Goal: Browse casually: Explore the website without a specific task or goal

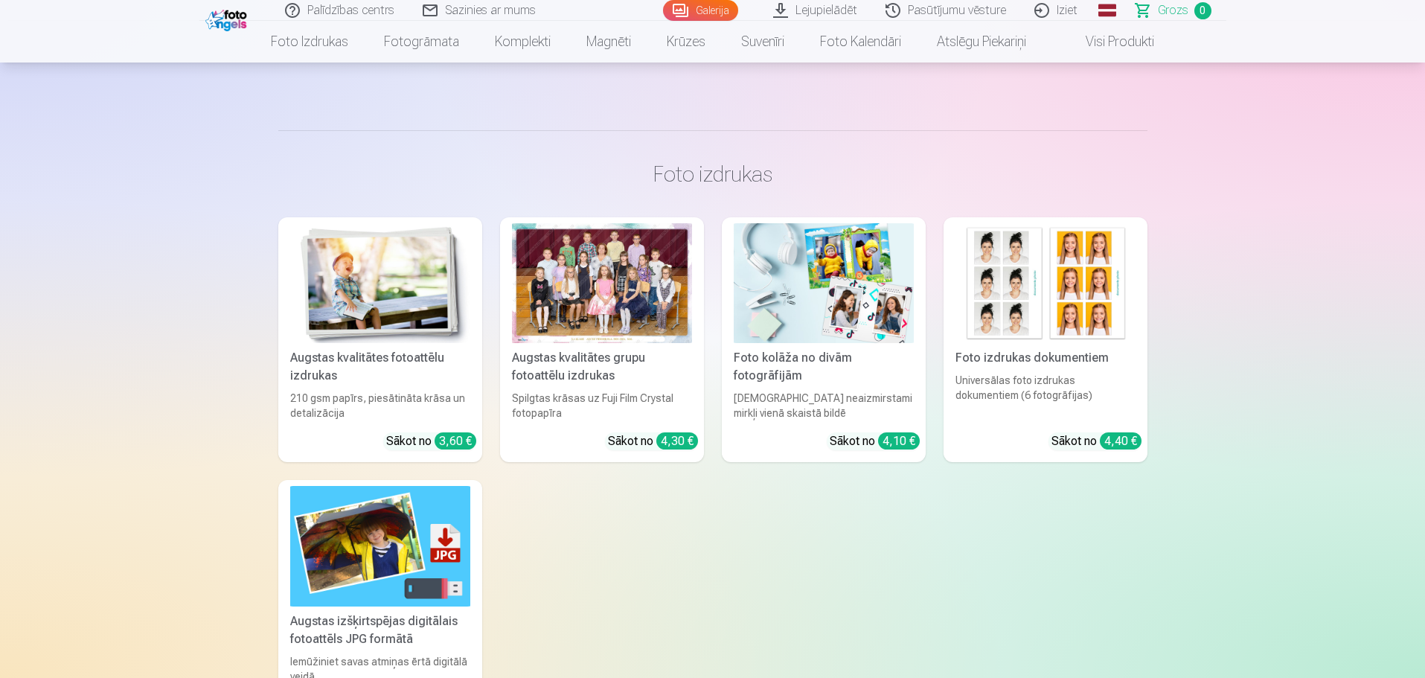
scroll to position [298, 0]
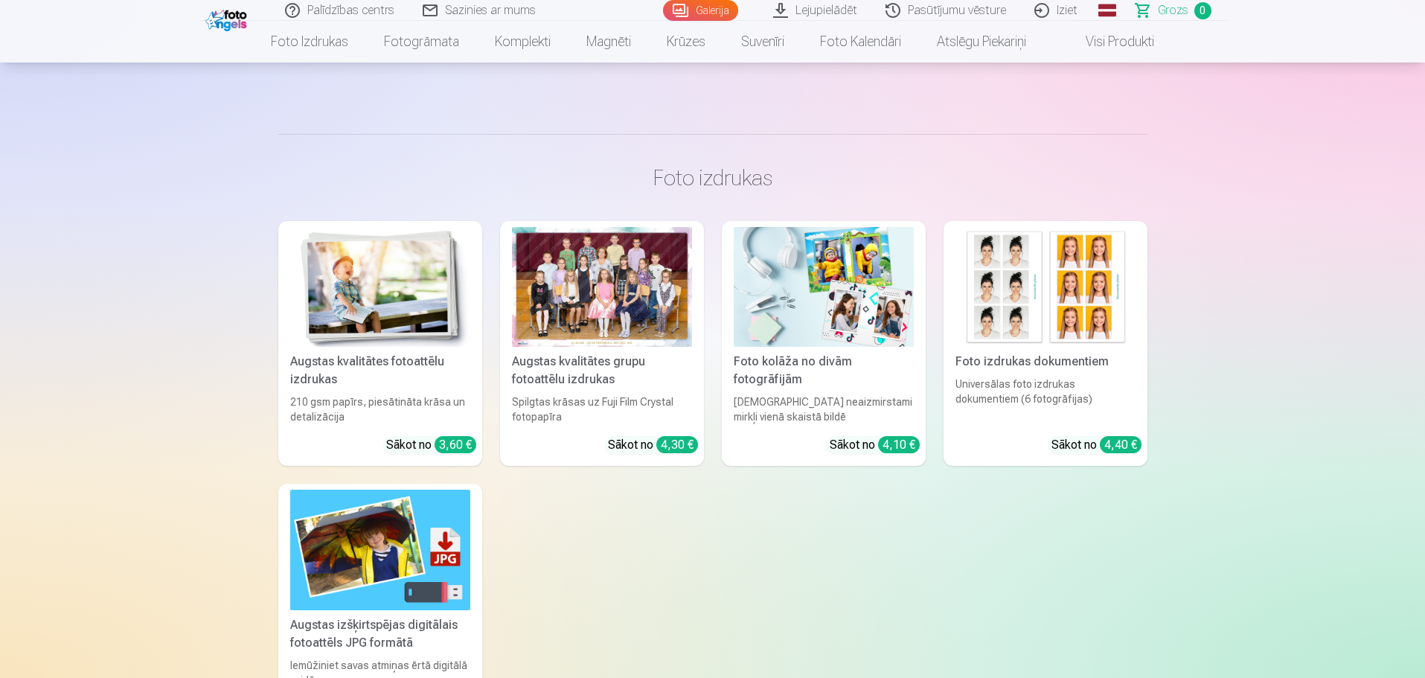
click at [835, 255] on img at bounding box center [824, 287] width 180 height 120
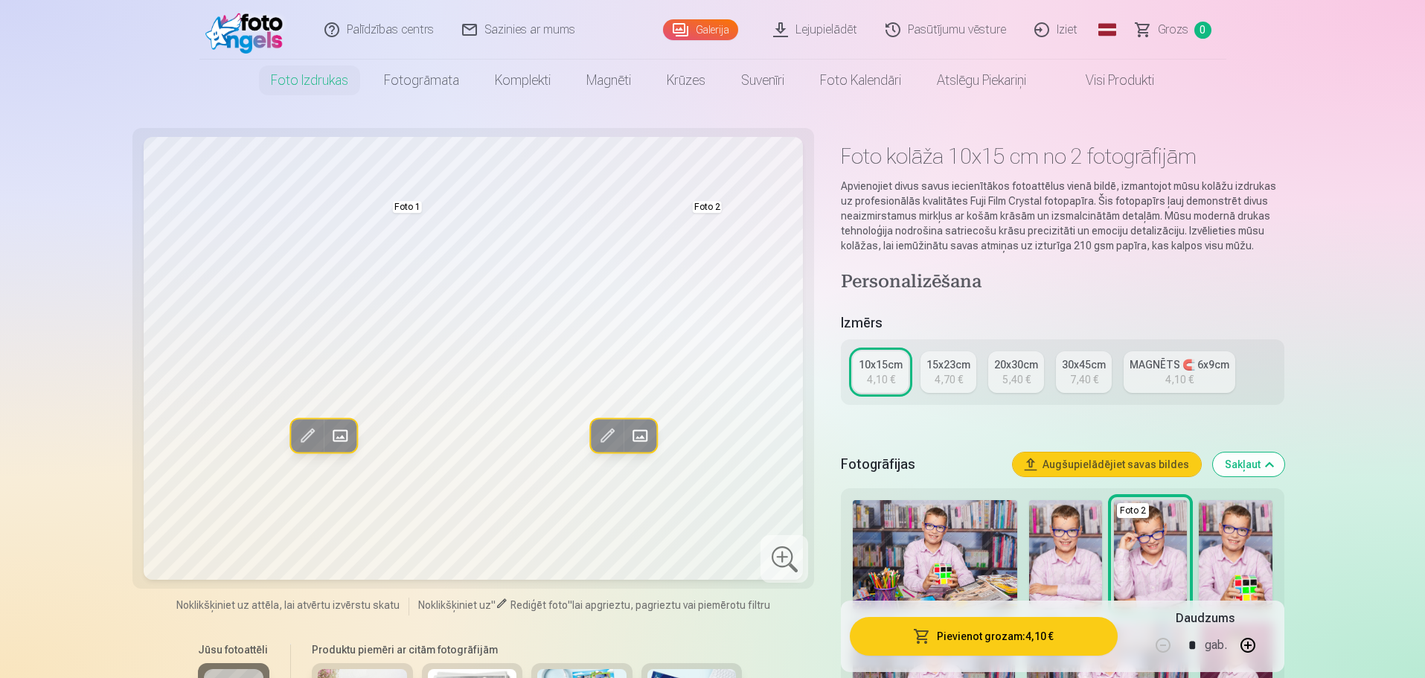
click at [1134, 85] on link "Visi produkti" at bounding box center [1108, 81] width 128 height 42
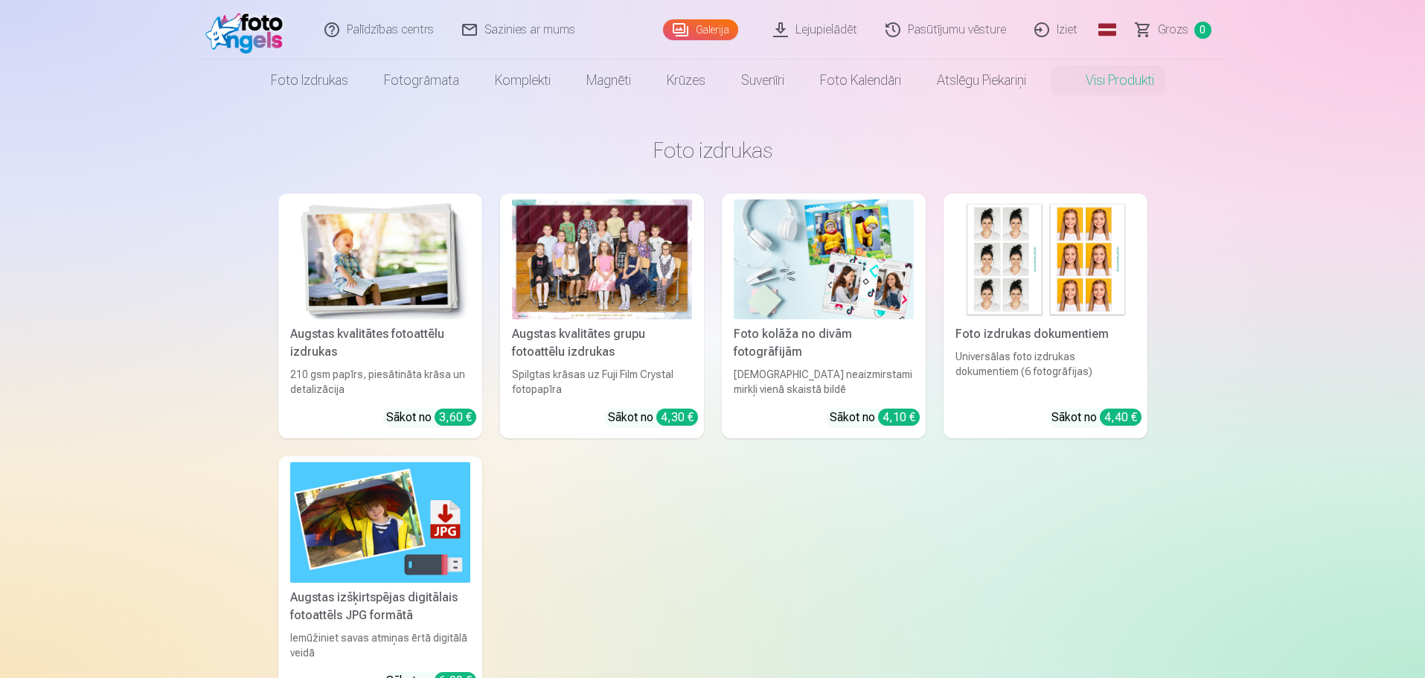
click at [729, 32] on link "Galerija" at bounding box center [700, 29] width 75 height 21
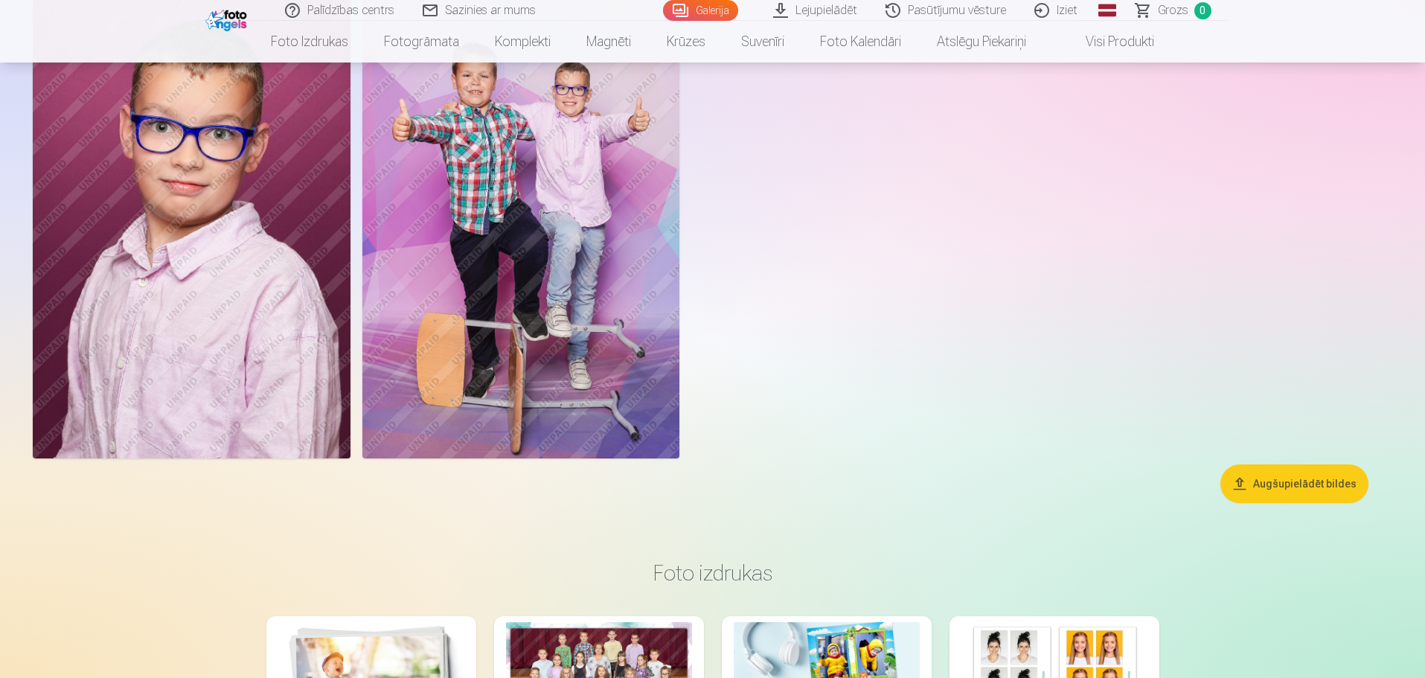
scroll to position [7467, 0]
